Goal: Task Accomplishment & Management: Complete application form

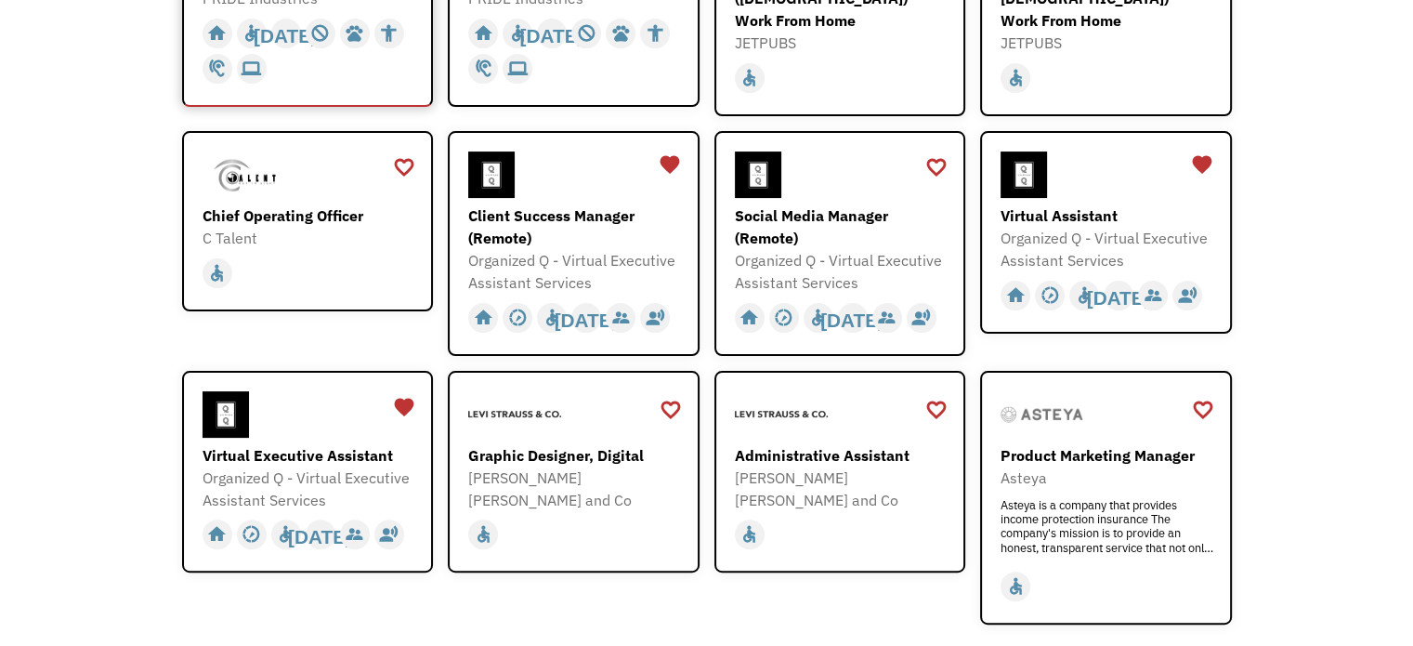
scroll to position [420, 0]
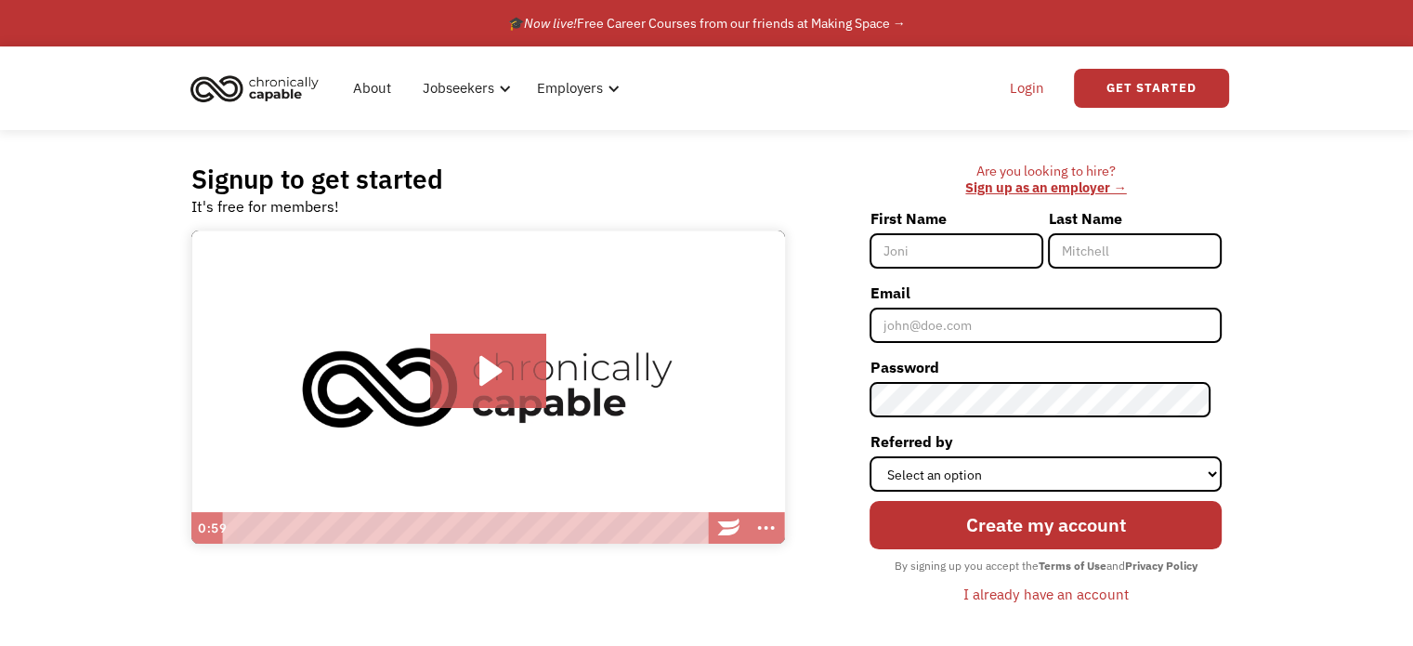
click at [1032, 85] on link "Login" at bounding box center [1027, 88] width 57 height 59
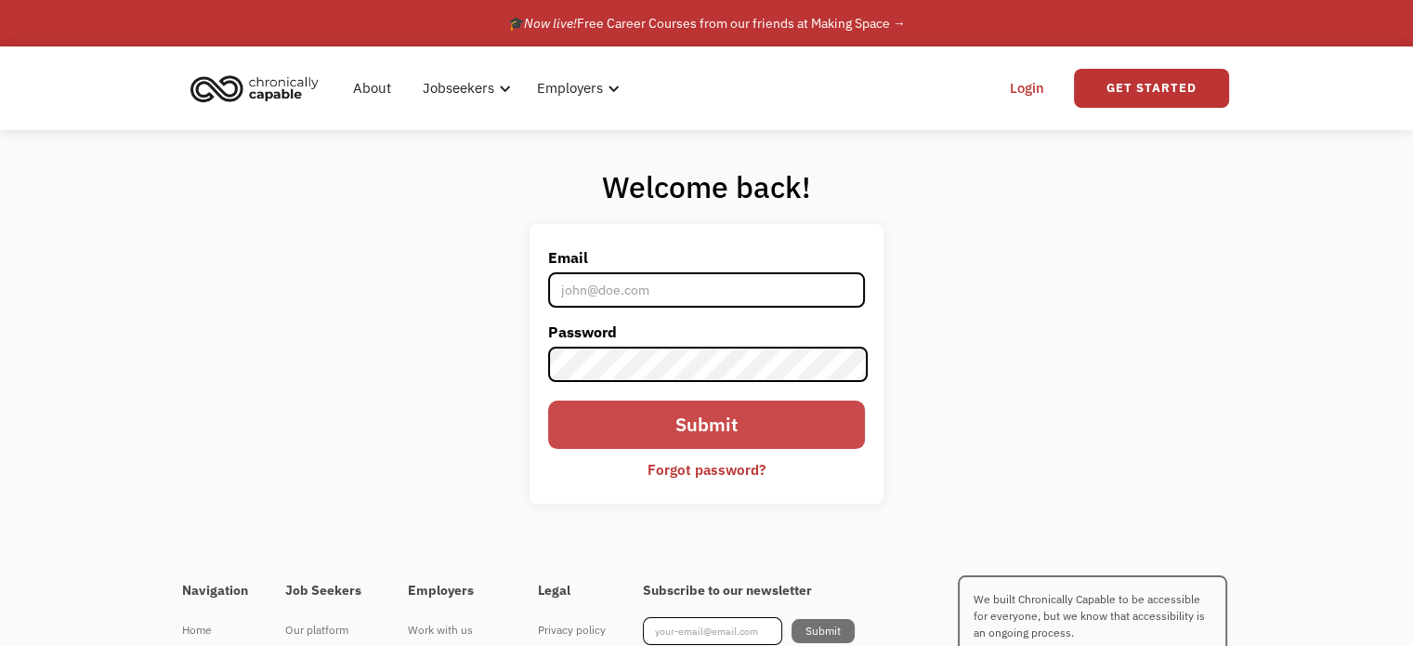
type input "mslola.t84@gmail.com"
click at [695, 431] on input "Submit" at bounding box center [706, 424] width 316 height 48
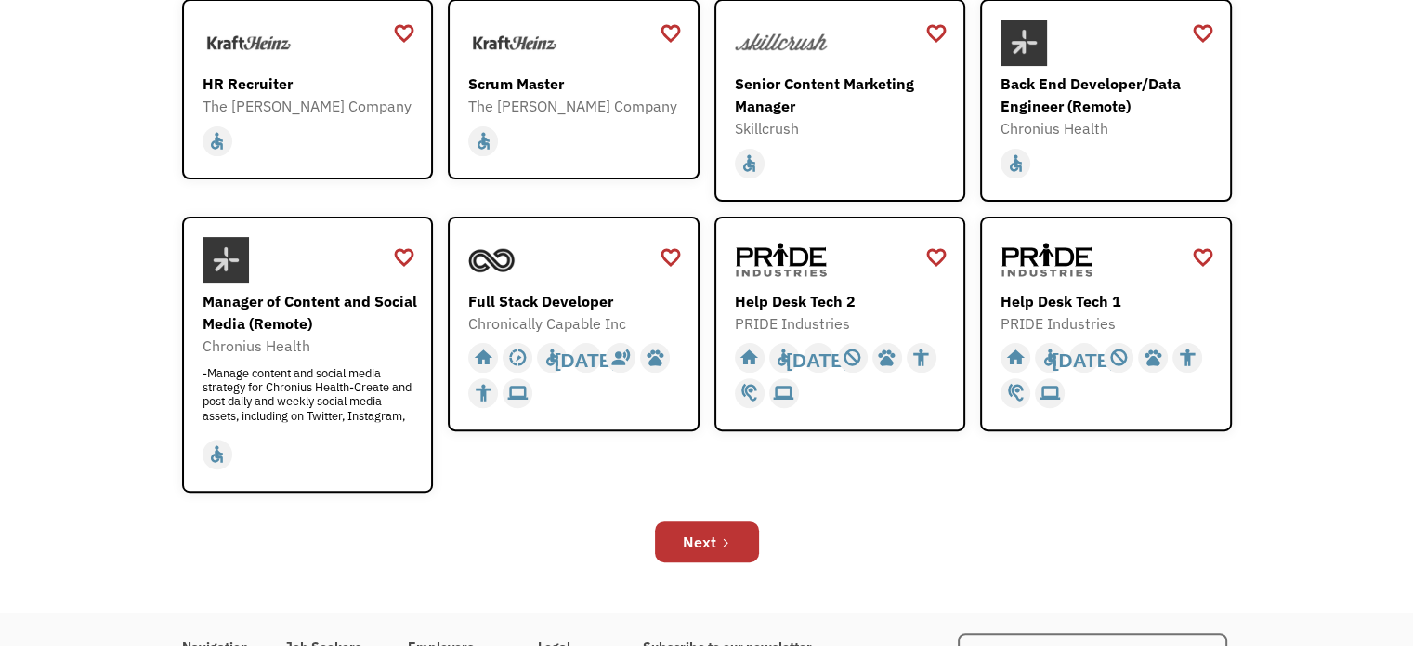
scroll to position [520, 0]
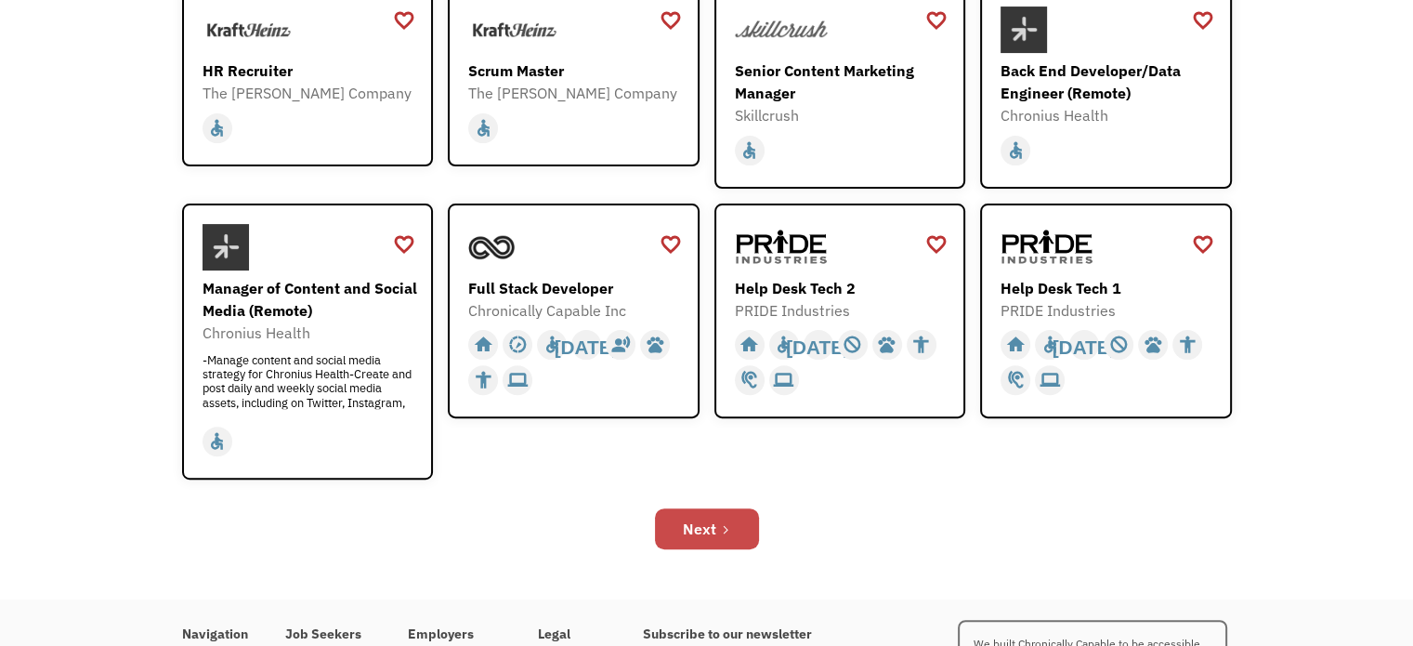
click at [726, 527] on icon "Next Page" at bounding box center [725, 529] width 11 height 11
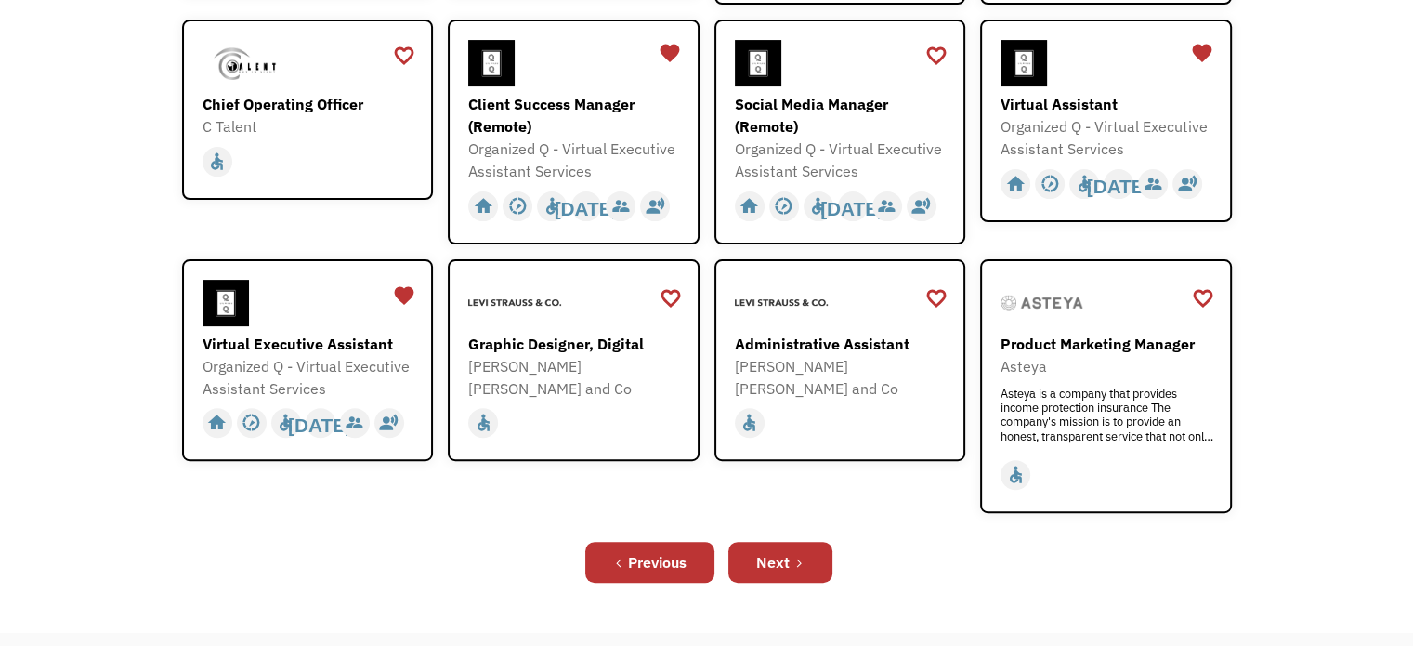
scroll to position [554, 0]
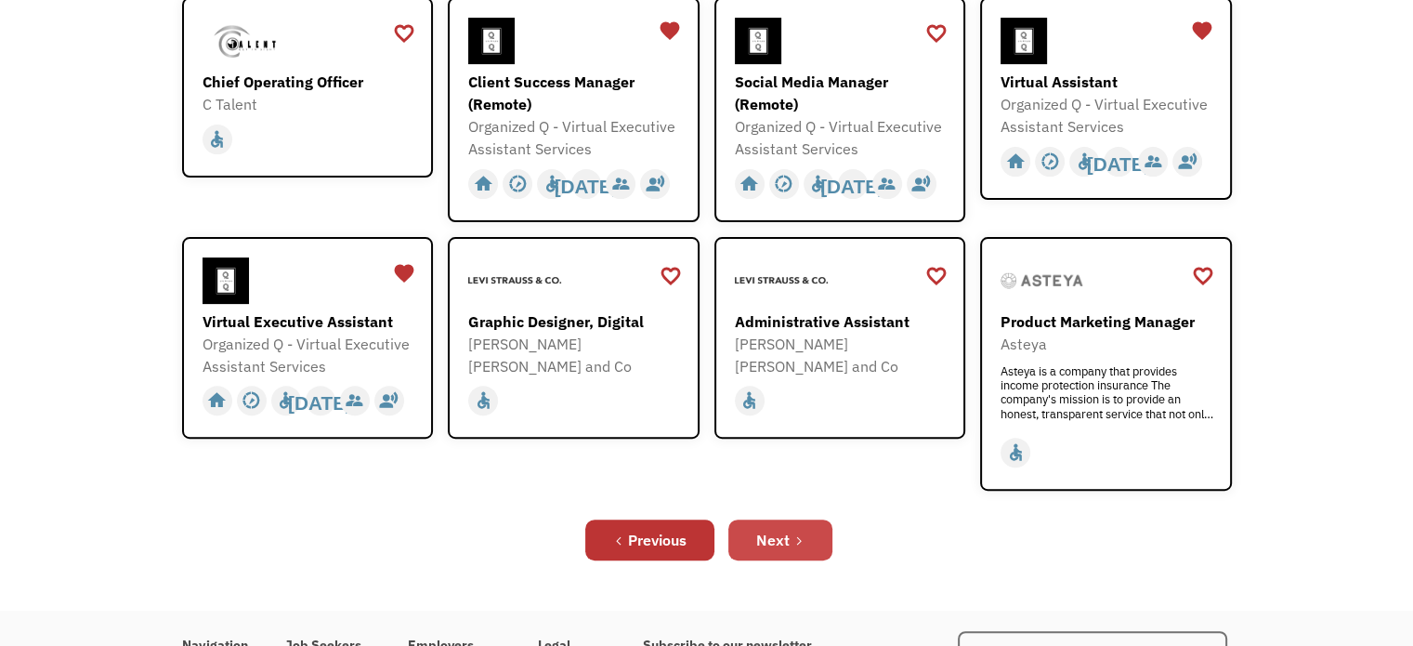
click at [784, 529] on div "Next" at bounding box center [772, 540] width 33 height 22
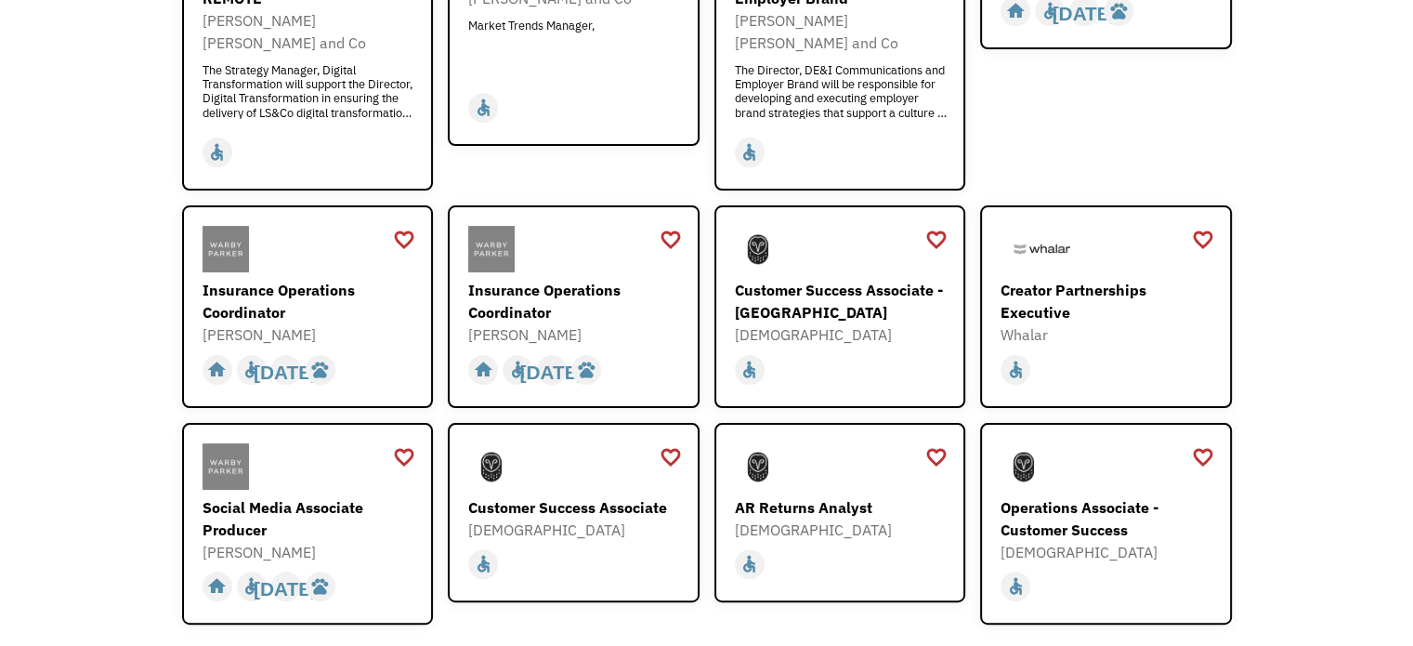
scroll to position [580, 0]
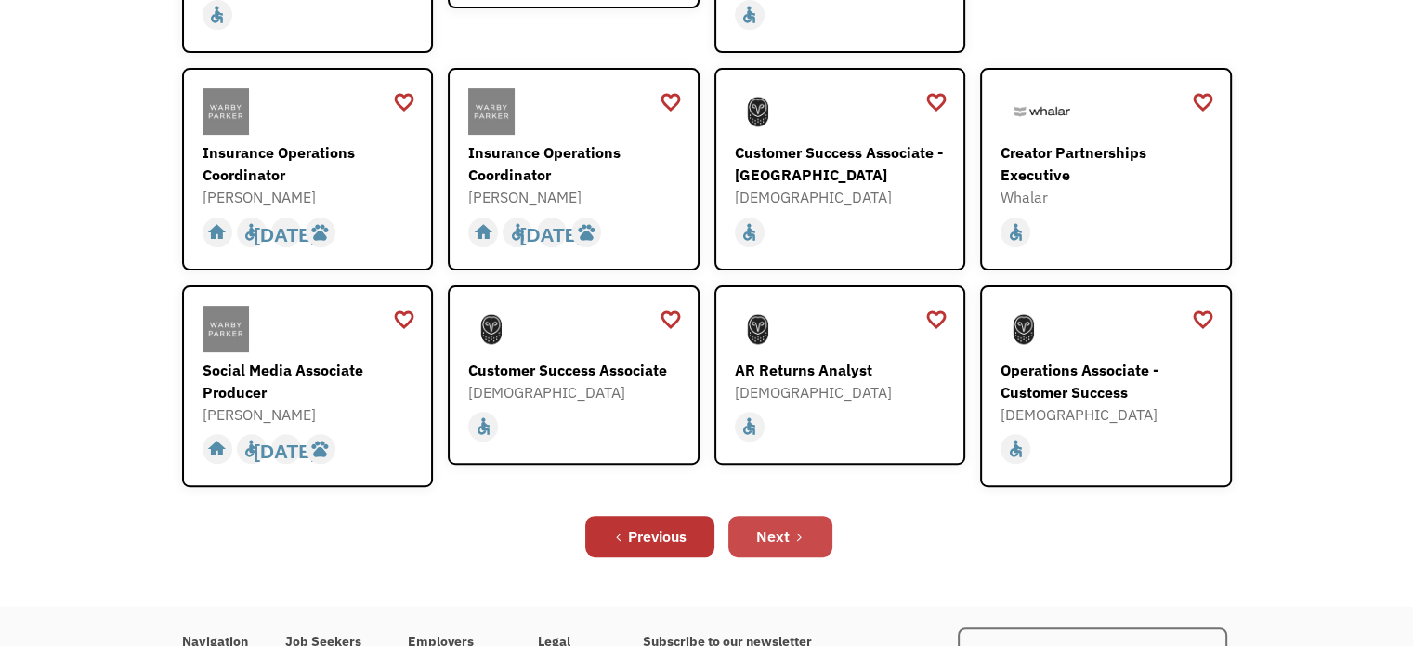
click at [784, 525] on div "Next" at bounding box center [772, 536] width 33 height 22
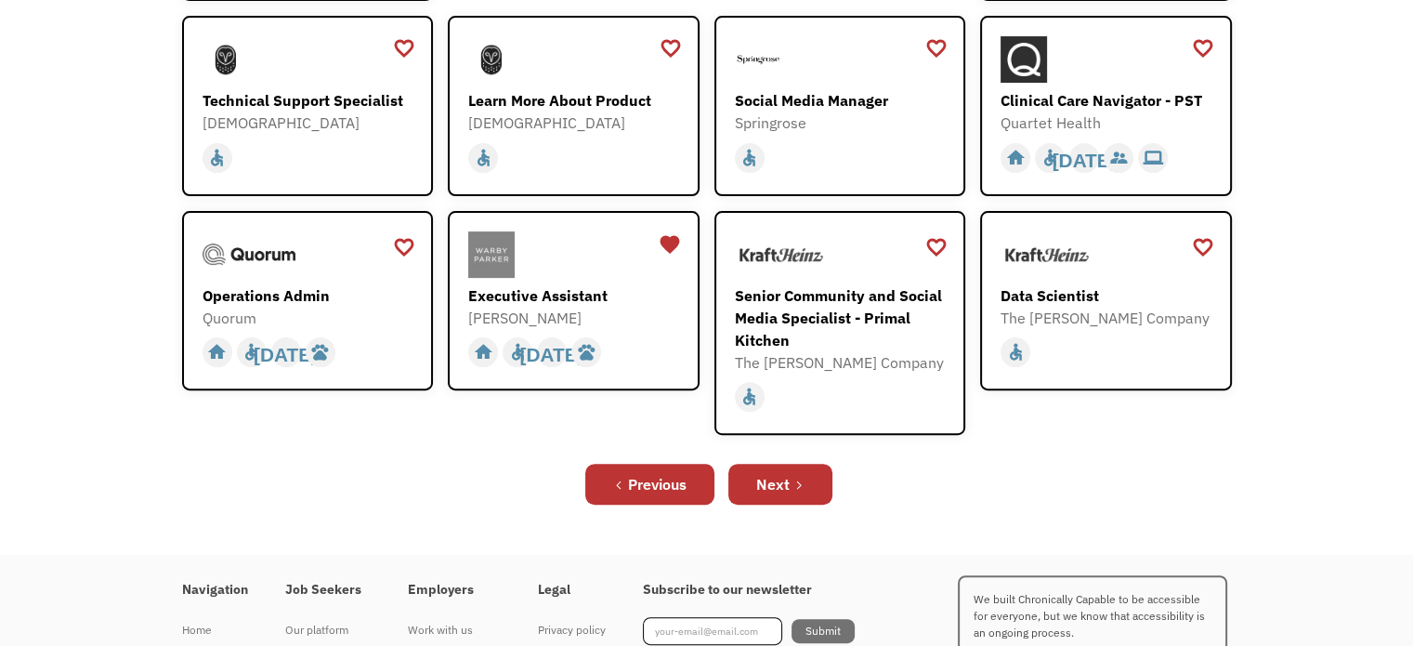
scroll to position [515, 0]
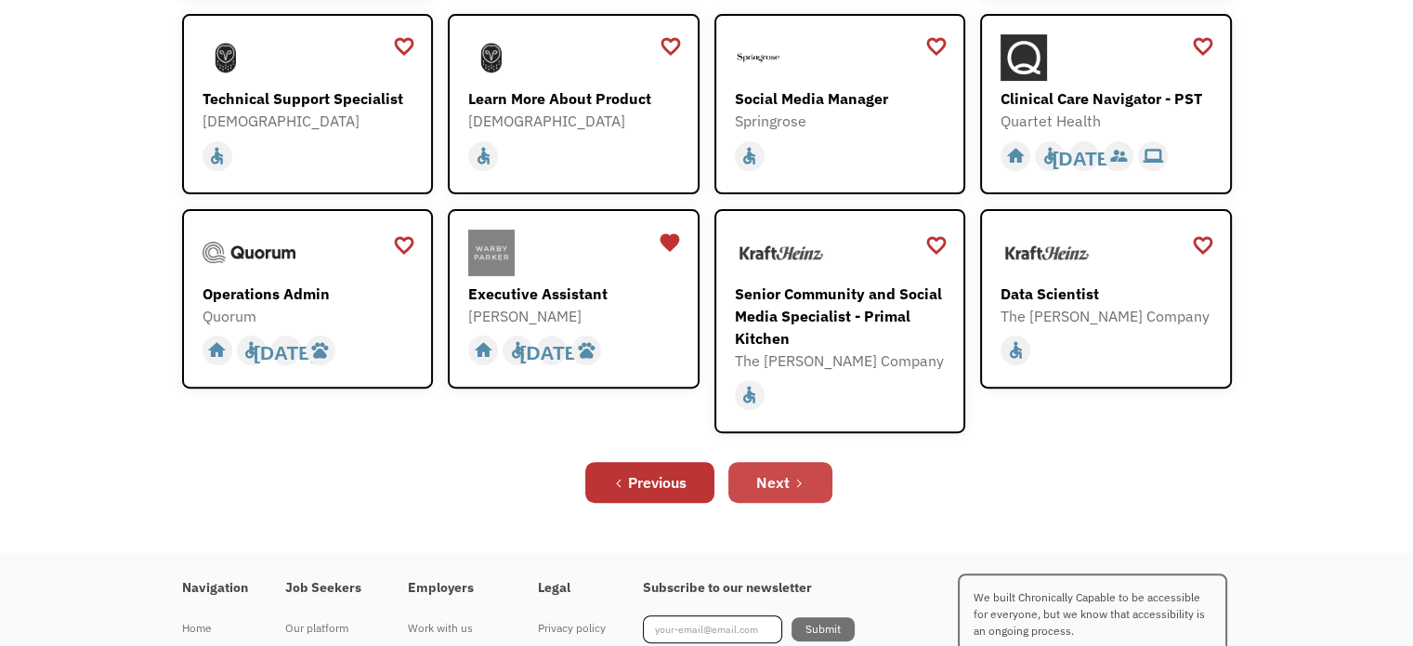
click at [778, 462] on link "Next" at bounding box center [780, 482] width 104 height 41
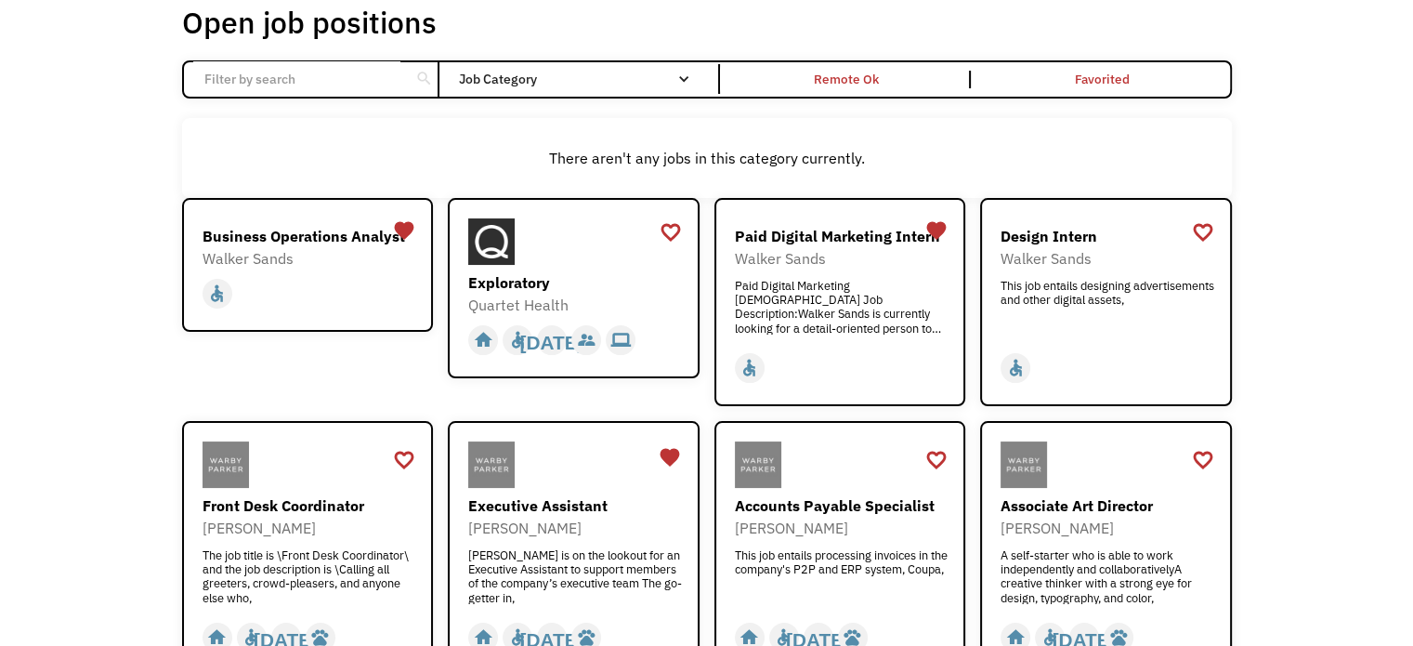
scroll to position [121, 0]
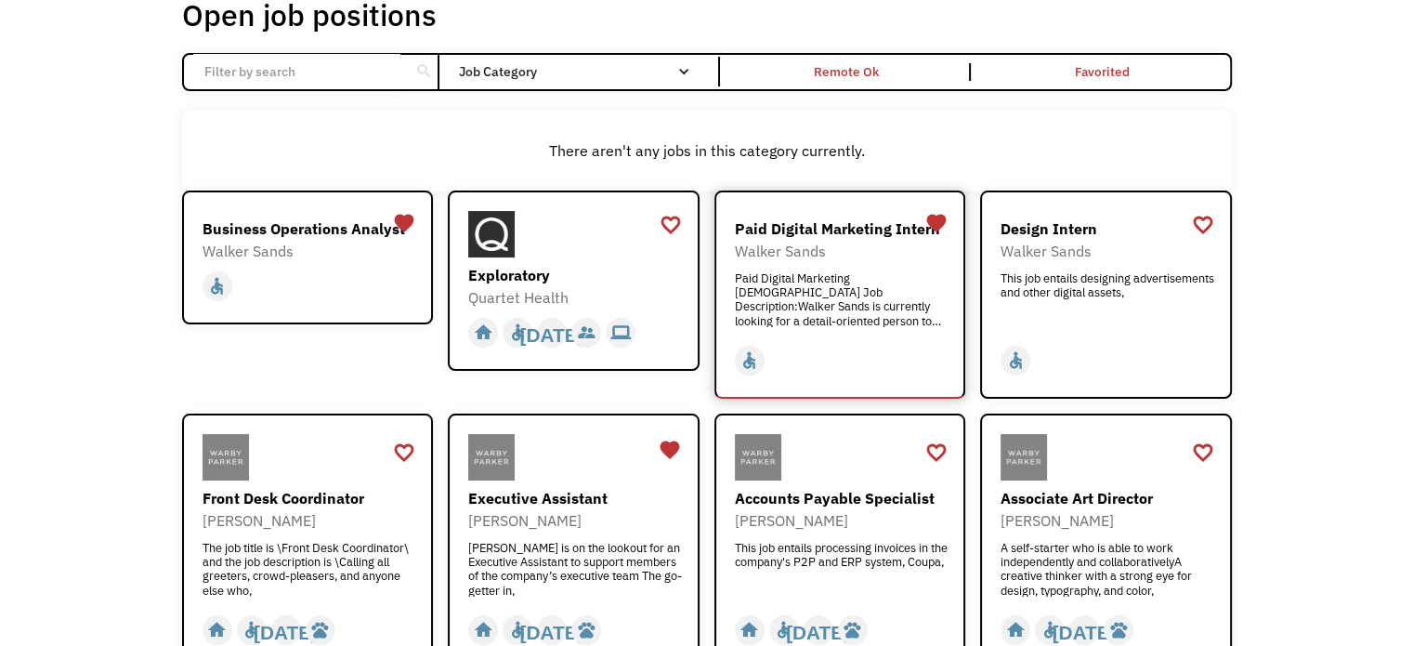
click at [791, 287] on div "Paid Digital Marketing Intern Job Description:Walker Sands is currently looking…" at bounding box center [843, 299] width 216 height 56
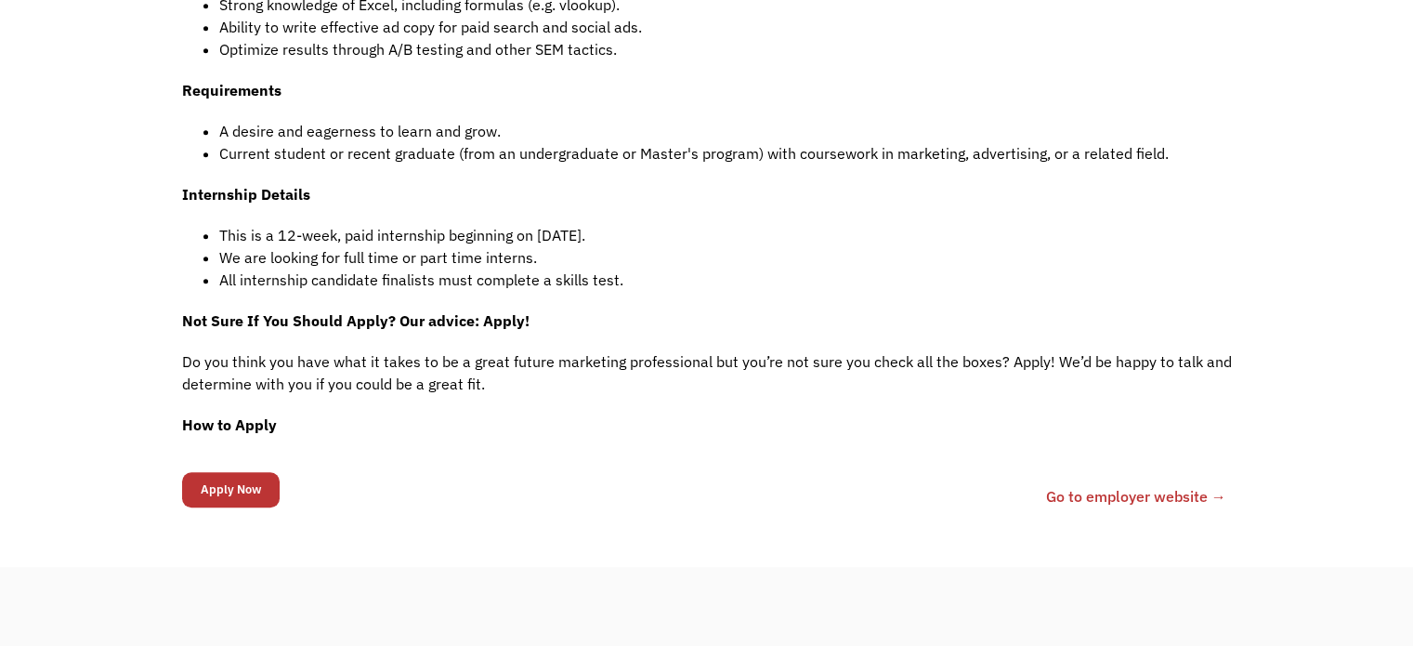
scroll to position [1105, 0]
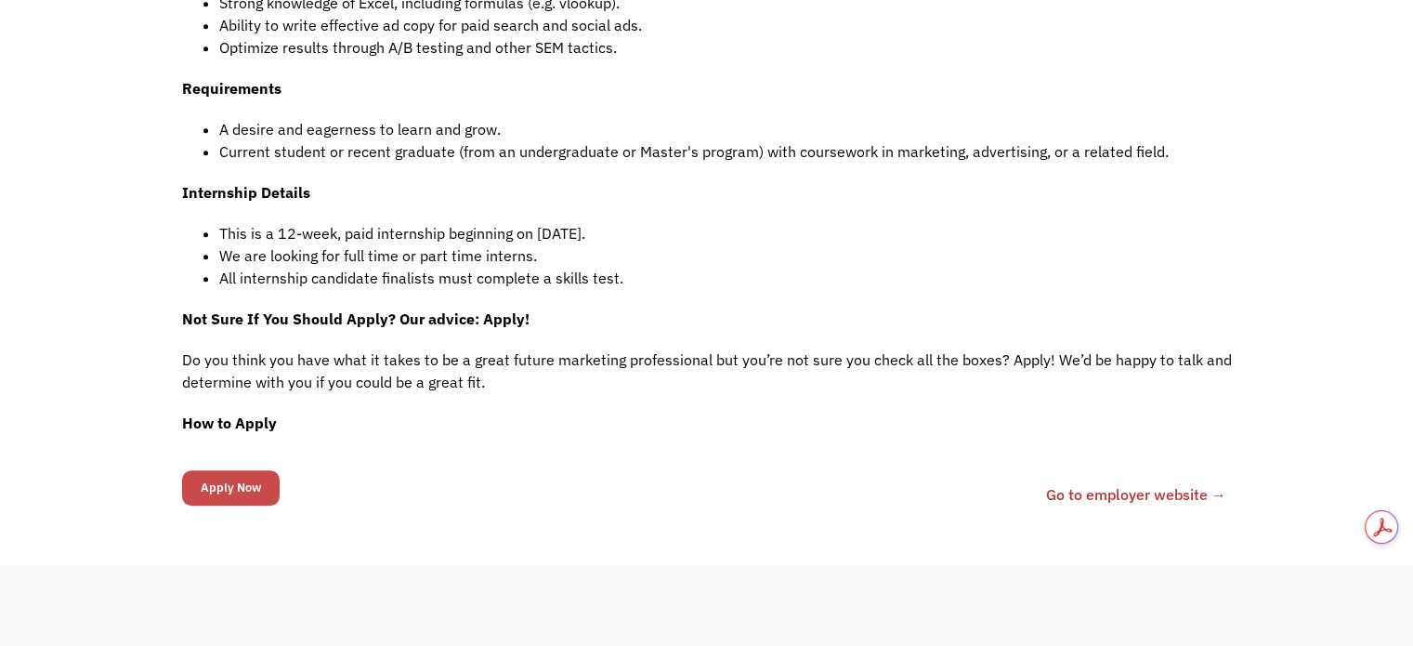
click at [253, 489] on input "Apply Now" at bounding box center [231, 487] width 98 height 35
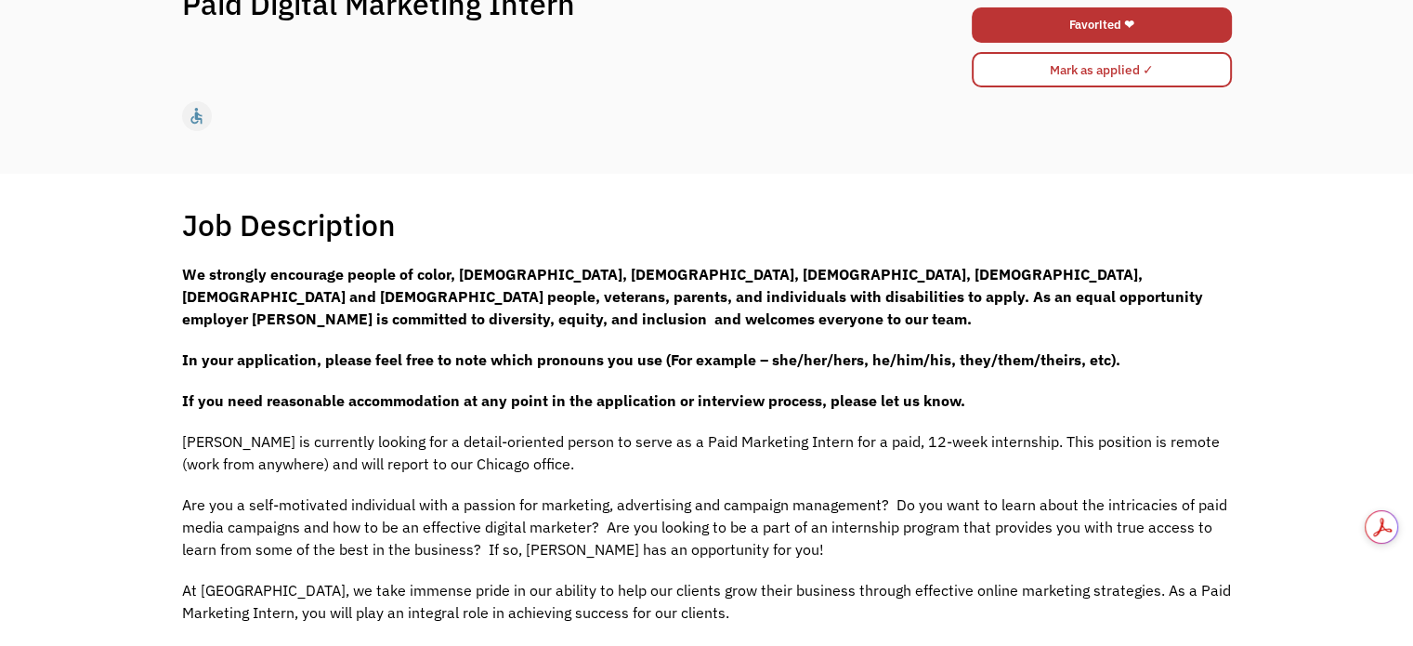
scroll to position [0, 0]
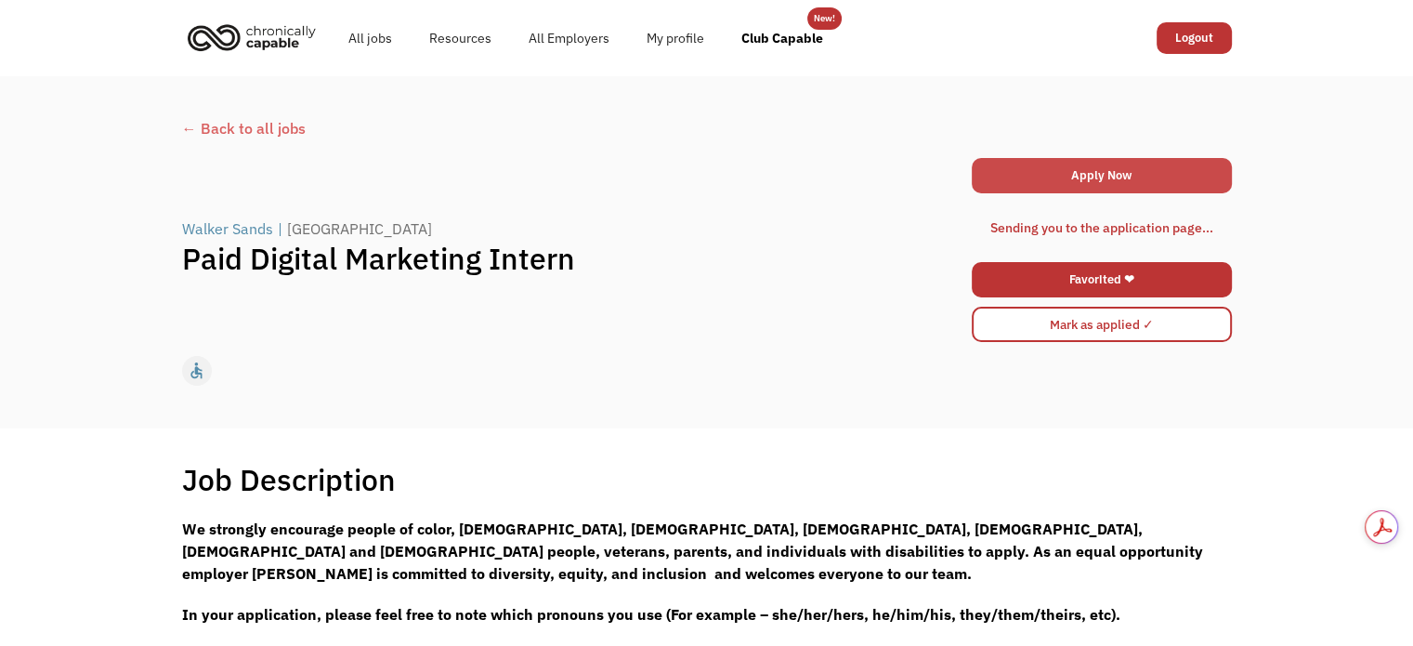
click at [1011, 174] on link "Apply Now" at bounding box center [1102, 175] width 260 height 35
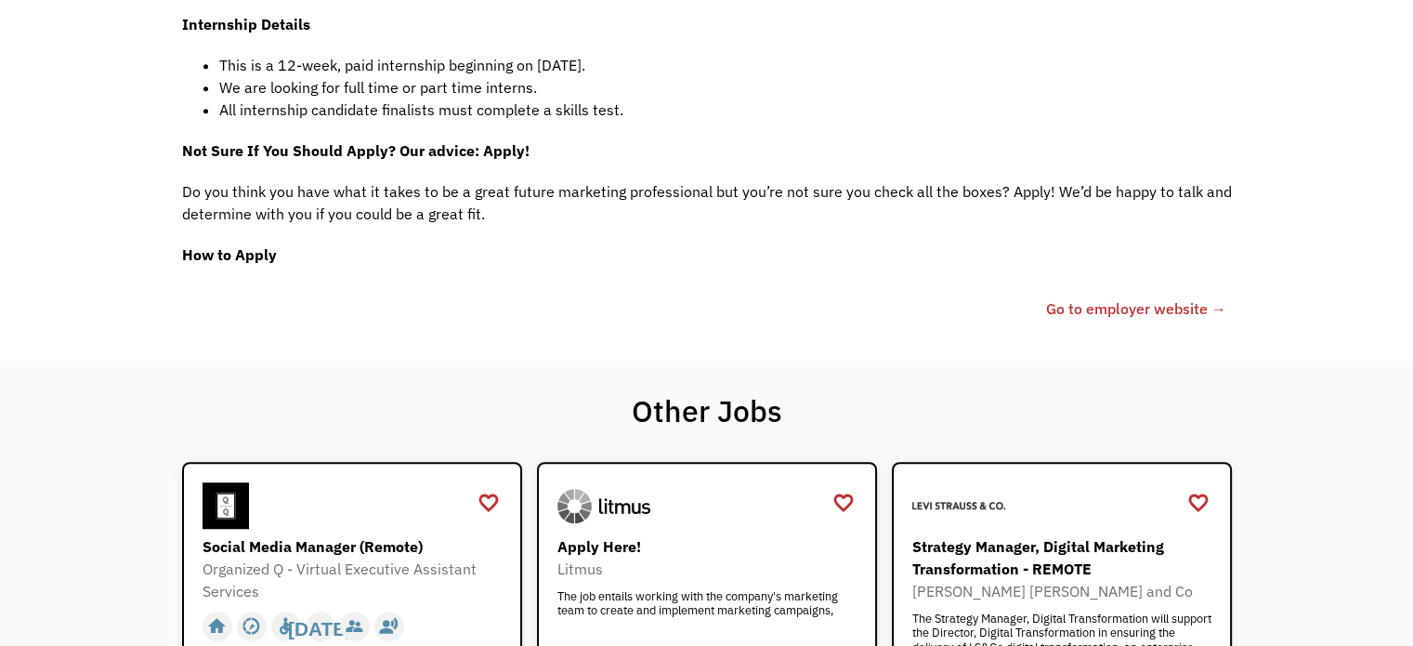
scroll to position [1330, 0]
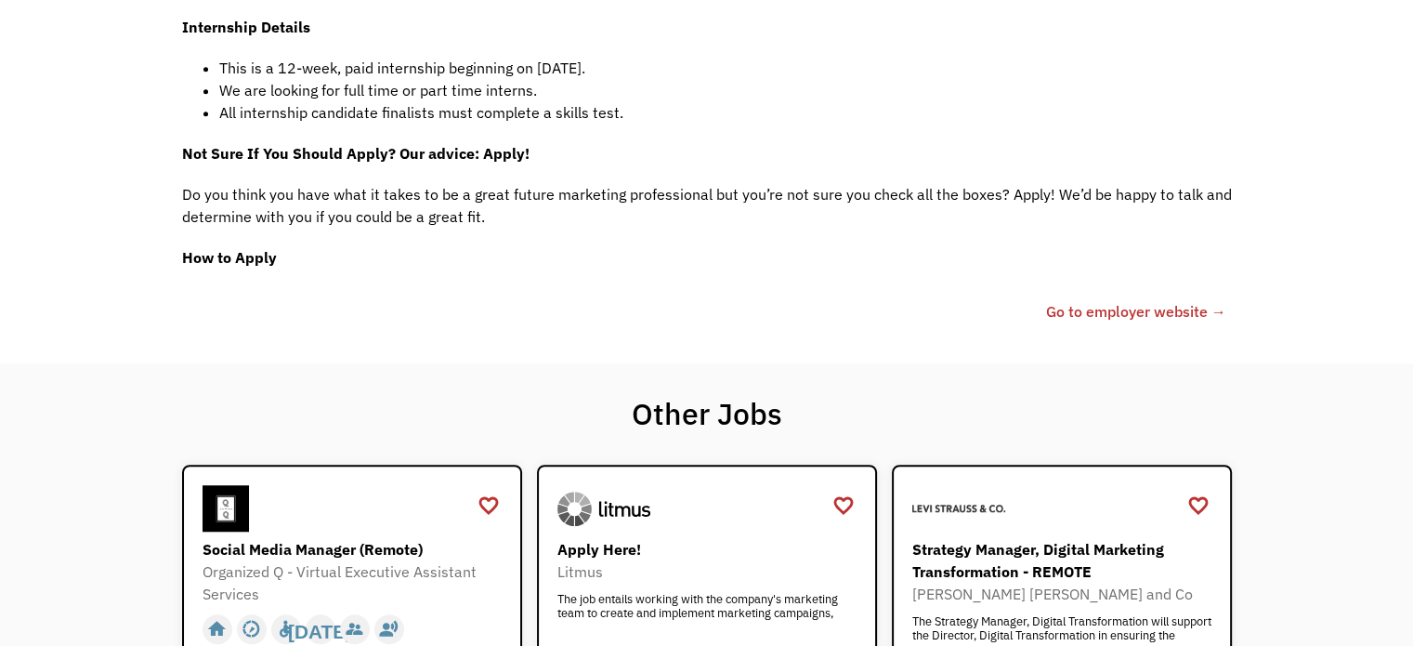
click at [227, 262] on strong "How to Apply" at bounding box center [229, 257] width 95 height 19
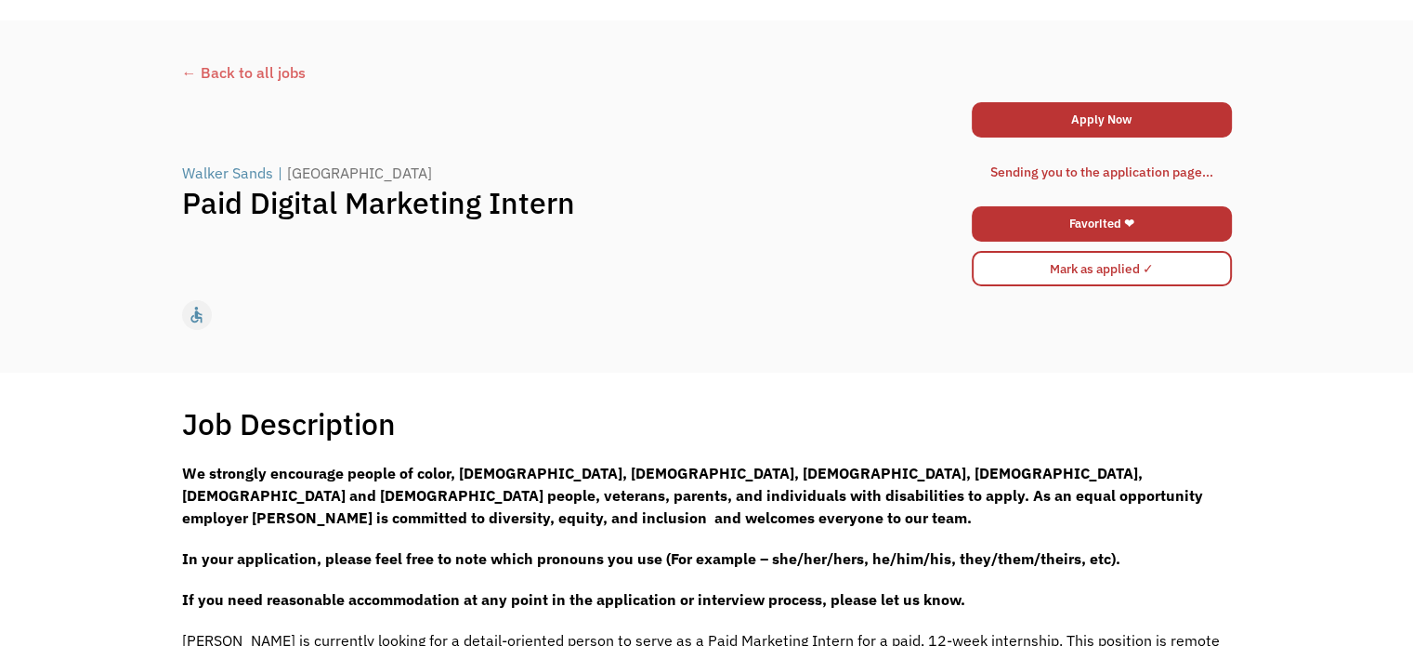
scroll to position [0, 0]
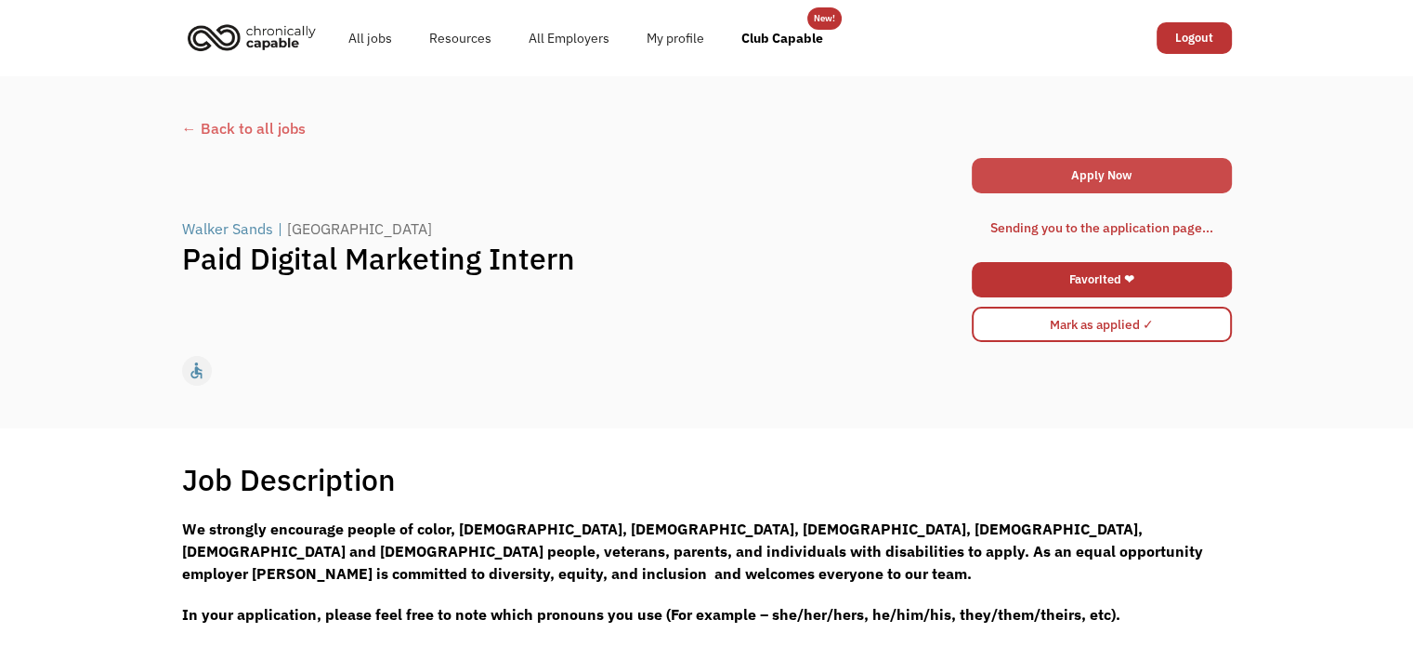
click at [1039, 174] on link "Apply Now" at bounding box center [1102, 175] width 260 height 35
